Goal: Transaction & Acquisition: Purchase product/service

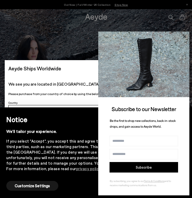
click at [185, 36] on icon at bounding box center [184, 36] width 7 height 7
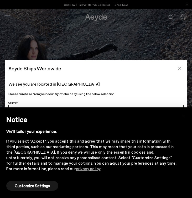
click at [179, 67] on icon "Close" at bounding box center [179, 68] width 4 height 4
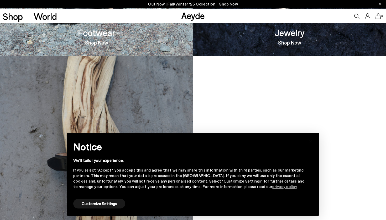
scroll to position [507, 0]
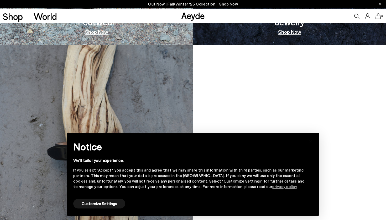
click at [57, 123] on img at bounding box center [96, 150] width 193 height 211
click at [94, 204] on button "Customize Settings" at bounding box center [99, 204] width 52 height 10
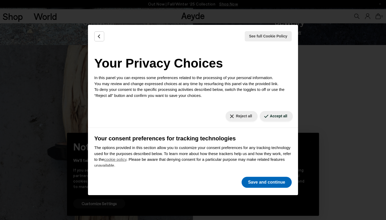
click at [270, 185] on button "Save and continue" at bounding box center [266, 182] width 50 height 11
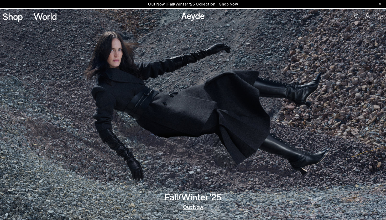
scroll to position [0, 0]
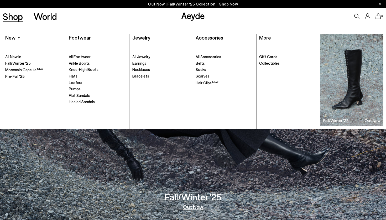
click at [20, 64] on span "Fall/Winter '25" at bounding box center [17, 63] width 25 height 5
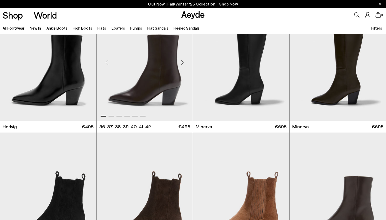
scroll to position [15, 0]
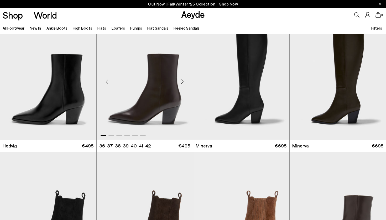
click at [182, 79] on div "Next slide" at bounding box center [182, 82] width 16 height 16
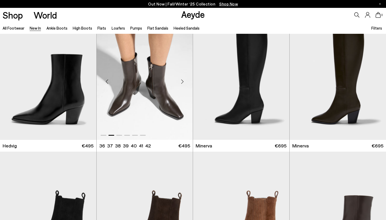
click at [182, 79] on div "Next slide" at bounding box center [182, 82] width 16 height 16
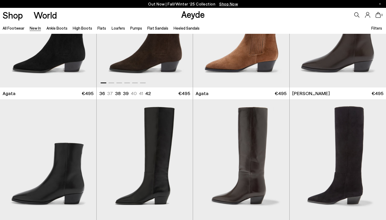
scroll to position [283, 0]
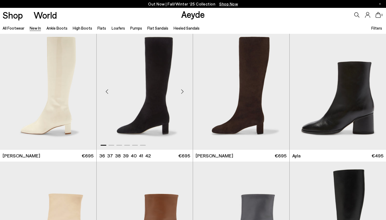
scroll to position [1479, 0]
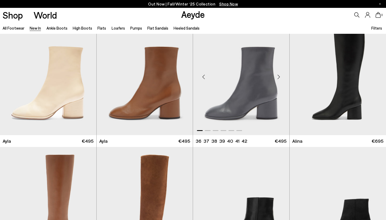
click at [280, 78] on div "Next slide" at bounding box center [279, 77] width 16 height 16
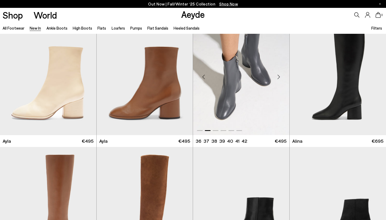
click at [280, 78] on div "Next slide" at bounding box center [279, 77] width 16 height 16
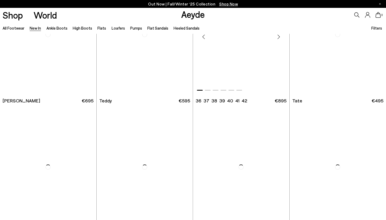
scroll to position [2540, 0]
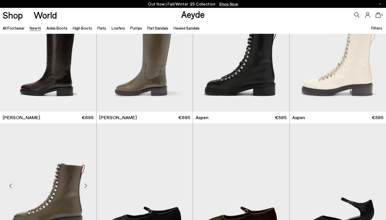
scroll to position [2962, 0]
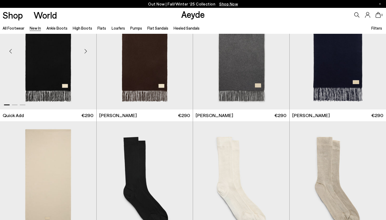
scroll to position [3454, 0]
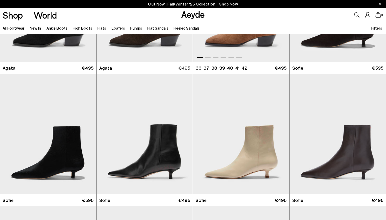
scroll to position [440, 0]
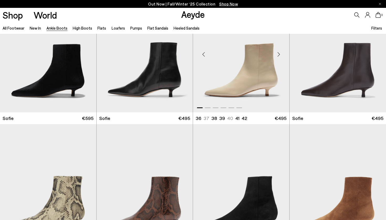
click at [278, 54] on div "Next slide" at bounding box center [279, 54] width 16 height 16
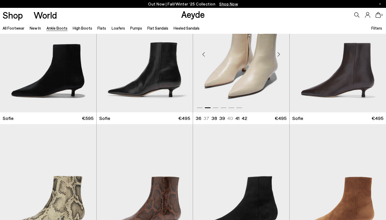
click at [278, 54] on div "Next slide" at bounding box center [279, 54] width 16 height 16
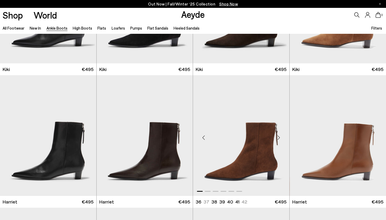
scroll to position [842, 0]
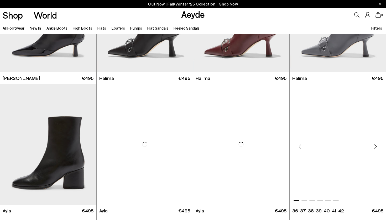
scroll to position [1467, 0]
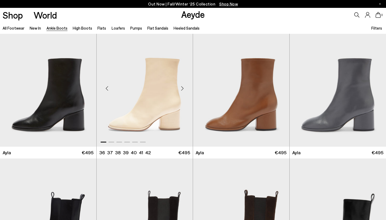
click at [180, 91] on div "Next slide" at bounding box center [182, 89] width 16 height 16
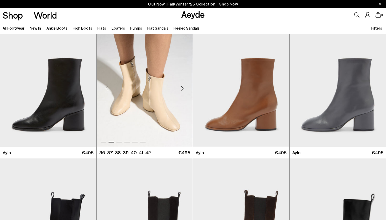
click at [180, 91] on div "Next slide" at bounding box center [182, 89] width 16 height 16
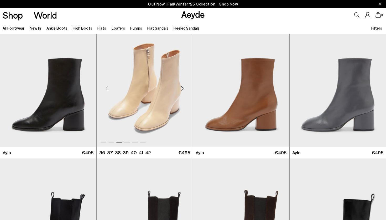
click at [180, 91] on div "Next slide" at bounding box center [182, 89] width 16 height 16
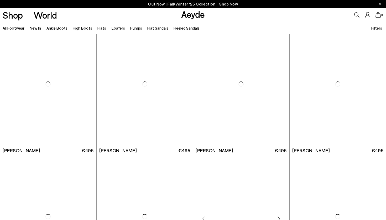
scroll to position [2240, 0]
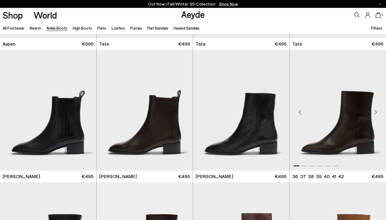
click at [376, 113] on div "Next slide" at bounding box center [375, 112] width 16 height 16
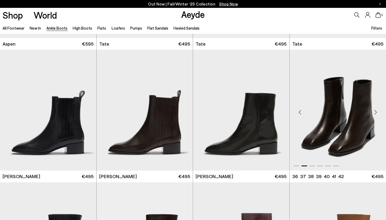
click at [376, 113] on div "Next slide" at bounding box center [375, 112] width 16 height 16
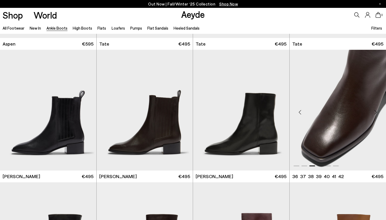
click at [376, 113] on div "Next slide" at bounding box center [375, 112] width 16 height 16
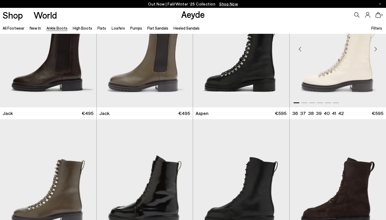
scroll to position [2095, 0]
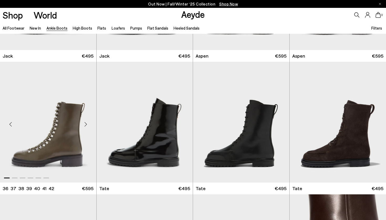
click at [87, 123] on div "Next slide" at bounding box center [86, 124] width 16 height 16
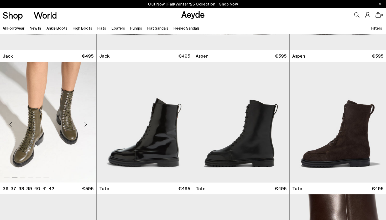
click at [87, 123] on div "Next slide" at bounding box center [86, 124] width 16 height 16
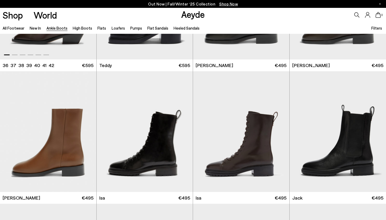
scroll to position [1821, 0]
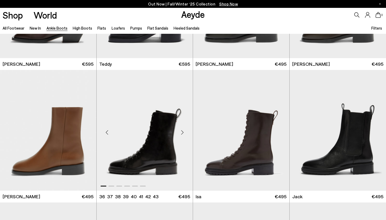
click at [181, 134] on div "Next slide" at bounding box center [182, 133] width 16 height 16
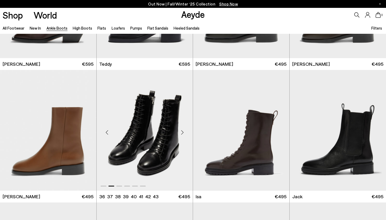
click at [181, 134] on div "Next slide" at bounding box center [182, 133] width 16 height 16
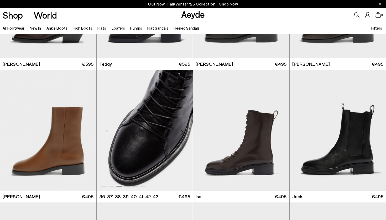
click at [181, 134] on div "Next slide" at bounding box center [182, 133] width 16 height 16
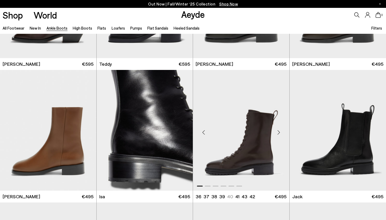
click at [278, 134] on div "Next slide" at bounding box center [279, 133] width 16 height 16
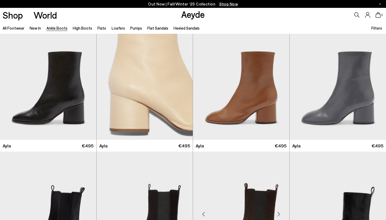
scroll to position [1463, 0]
